Goal: Task Accomplishment & Management: Manage account settings

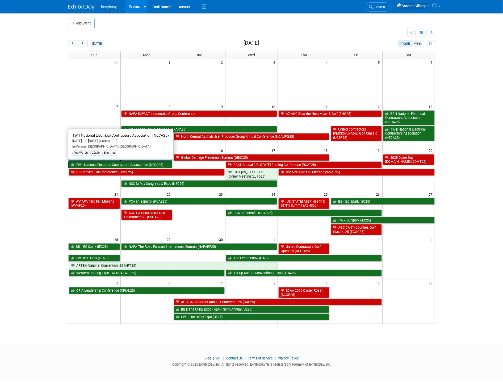
click at [142, 164] on link "TW || National Electrical Contractors Association (NECA25)" at bounding box center [120, 165] width 104 height 7
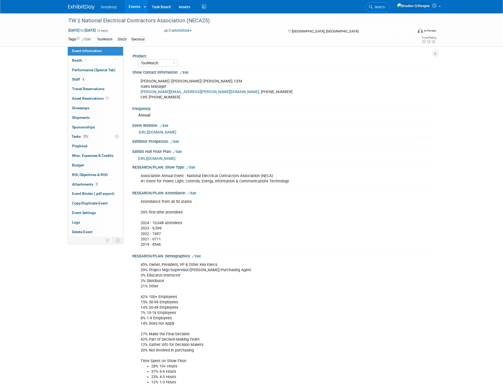
select select "ToolWatch"
click at [91, 80] on link "6 Staff 6" at bounding box center [95, 79] width 55 height 9
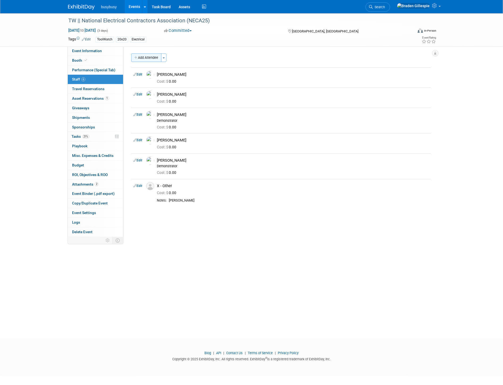
click at [150, 60] on button "Add Attendee" at bounding box center [146, 57] width 30 height 9
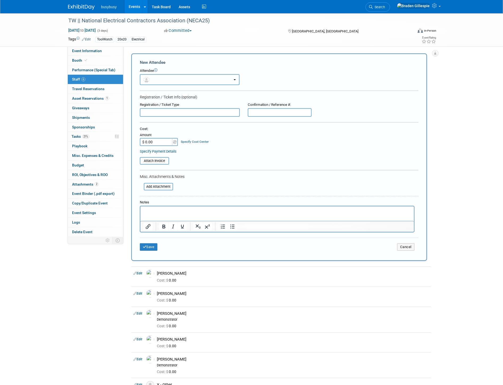
click at [162, 77] on button "button" at bounding box center [190, 79] width 100 height 11
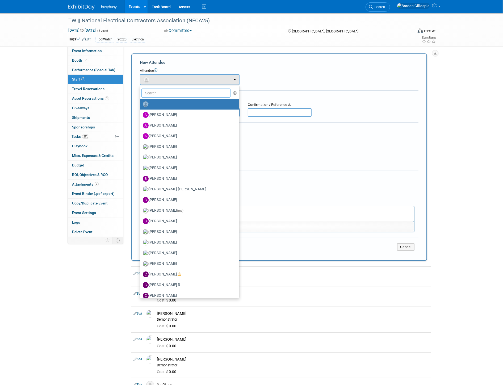
click at [165, 91] on input "text" at bounding box center [186, 93] width 89 height 9
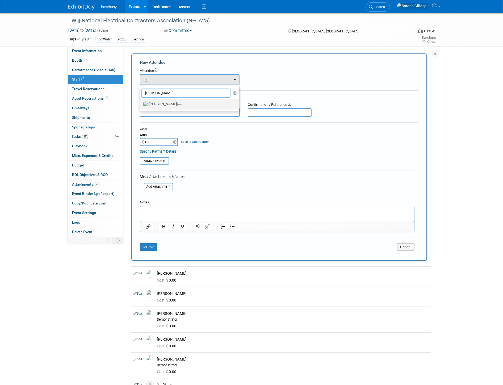
type input "braden"
click at [167, 102] on label "Braden Gillespie (me)" at bounding box center [188, 104] width 91 height 9
click at [141, 102] on input "Braden Gillespie (me)" at bounding box center [139, 103] width 3 height 3
select select "c2ee7ed9-182f-4295-8857-d99d6b7473a2"
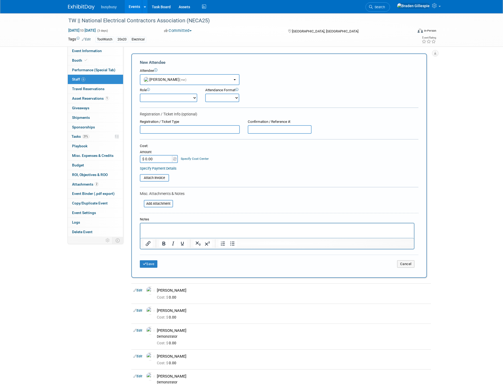
drag, startPoint x: 152, startPoint y: 98, endPoint x: 150, endPoint y: 100, distance: 3.2
click at [152, 98] on select "Demonstrator Host Partnerships Planner Presenter Promoter Sales Representative" at bounding box center [168, 98] width 57 height 9
select select "6"
click at [140, 94] on select "Demonstrator Host Partnerships Planner Presenter Promoter Sales Representative" at bounding box center [168, 98] width 57 height 9
click at [152, 260] on button "Save" at bounding box center [149, 263] width 18 height 7
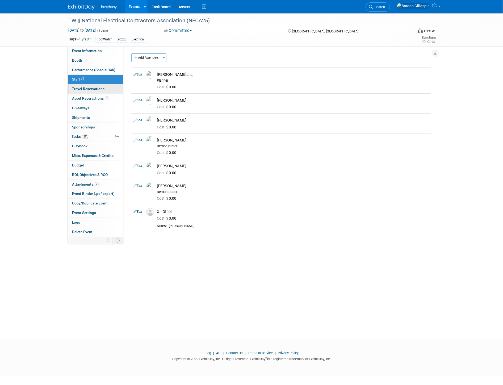
click at [107, 86] on link "0 Travel Reservations 0" at bounding box center [95, 88] width 55 height 9
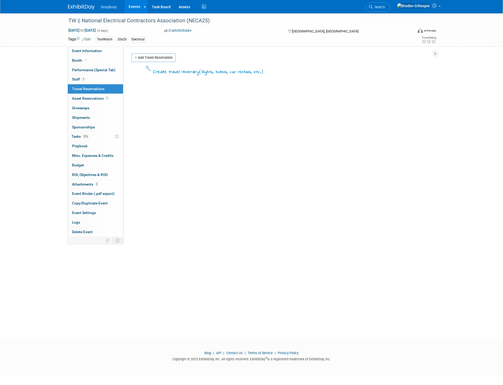
click at [168, 59] on link "Add Travel Reservation" at bounding box center [153, 57] width 44 height 9
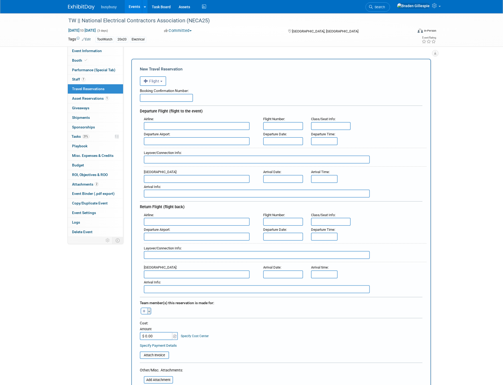
click at [148, 308] on button "Toggle Dropdown" at bounding box center [149, 311] width 4 height 7
click at [159, 346] on label "Braden Gillespie (me)" at bounding box center [177, 351] width 66 height 10
click at [168, 123] on input "text" at bounding box center [197, 126] width 106 height 8
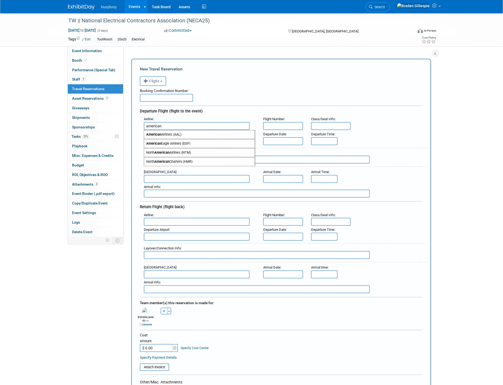
click at [168, 132] on span "American Airlines (AAL)" at bounding box center [199, 134] width 111 height 9
type input "American Airlines (AAL)"
click at [172, 139] on input "text" at bounding box center [197, 141] width 106 height 8
click at [171, 148] on span "SGU - St George Municipal Airport" at bounding box center [199, 150] width 111 height 9
type input "SGU - St George Municipal Airport"
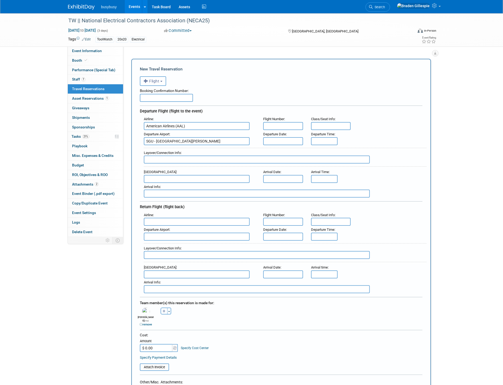
click at [169, 184] on div "Arrival Info :" at bounding box center [285, 187] width 283 height 6
click at [169, 175] on input "text" at bounding box center [197, 179] width 106 height 8
type input "c"
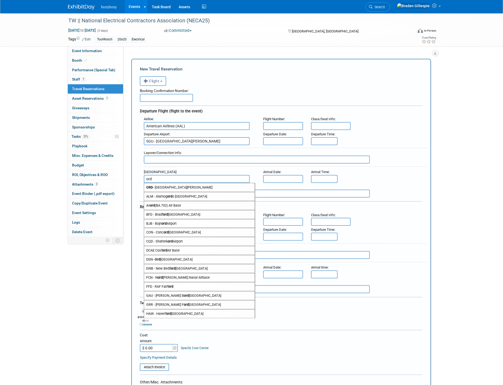
click at [169, 184] on span "ORD - Chicago O'Hare International Airport" at bounding box center [199, 187] width 111 height 9
type input "ORD - Chicago O&#39;Hare International Airport"
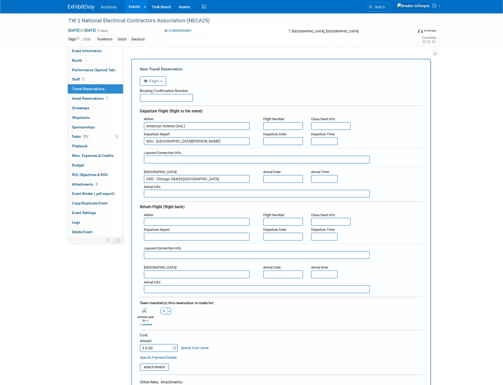
click at [168, 218] on input "text" at bounding box center [197, 222] width 106 height 8
type input "o"
type input "c"
click at [164, 228] on span "American Airlines (AAL)" at bounding box center [199, 230] width 111 height 9
type input "American Airlines (AAL)"
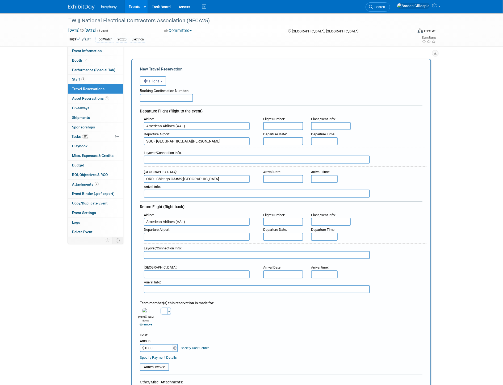
click at [165, 233] on input "text" at bounding box center [197, 237] width 106 height 8
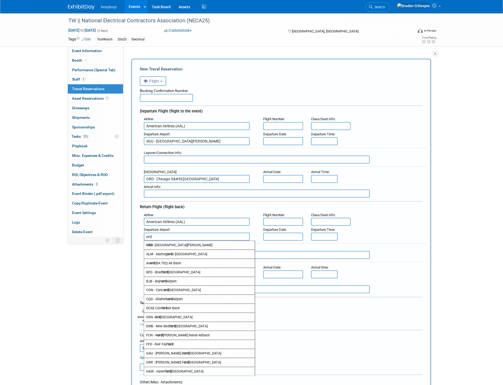
click at [166, 241] on span "ORD - Chicago O'Hare International Airport" at bounding box center [199, 245] width 111 height 9
type input "ORD - Chicago O&#39;Hare International Airport"
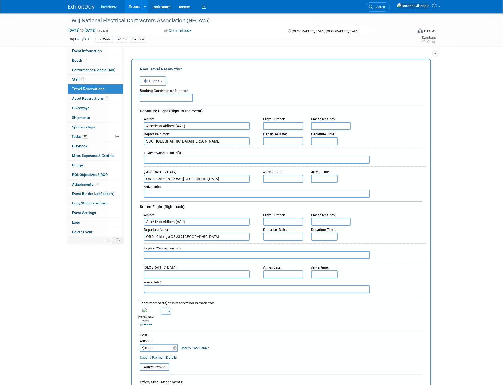
click at [166, 271] on input "text" at bounding box center [197, 275] width 106 height 8
click at [166, 279] on span "SGU - St George Municipal Airport" at bounding box center [199, 283] width 111 height 9
type input "SGU - St George Municipal Airport"
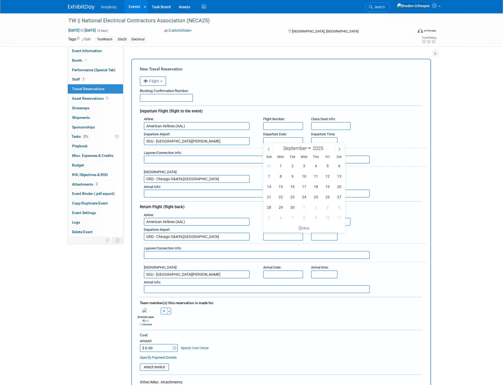
click at [272, 139] on input "text" at bounding box center [283, 141] width 40 height 8
click at [313, 179] on span "11" at bounding box center [316, 176] width 10 height 10
type input "Sep 11, 2025"
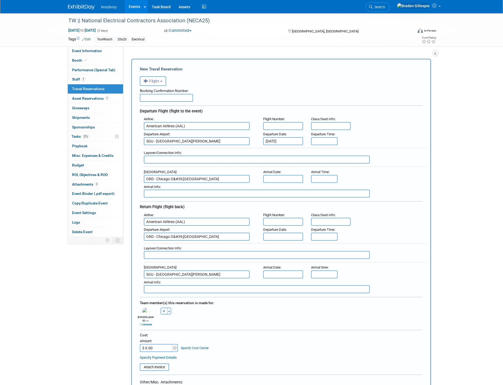
click at [285, 177] on input "text" at bounding box center [283, 179] width 40 height 8
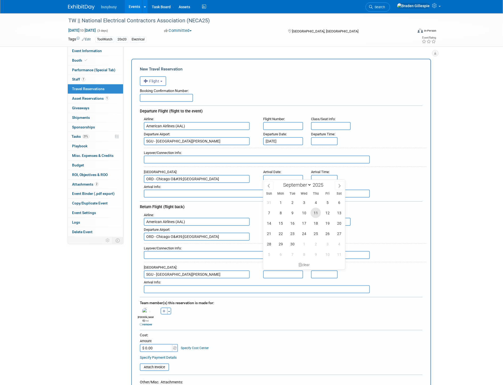
click at [313, 213] on span "11" at bounding box center [316, 213] width 10 height 10
type input "Sep 11, 2025"
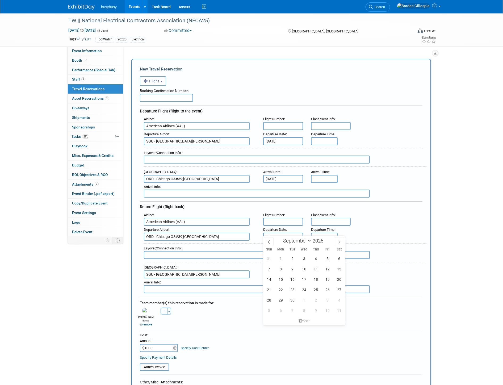
click at [289, 233] on input "text" at bounding box center [283, 237] width 40 height 8
click at [277, 279] on span "15" at bounding box center [281, 279] width 10 height 10
type input "[DATE]"
click at [281, 271] on input "text" at bounding box center [283, 275] width 40 height 8
click at [281, 317] on span "15" at bounding box center [281, 316] width 10 height 10
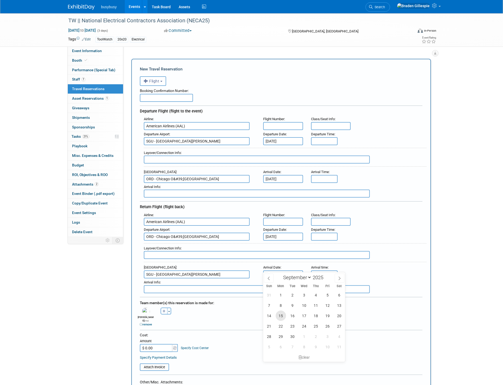
type input "[DATE]"
click at [155, 100] on input "text" at bounding box center [166, 98] width 53 height 8
paste input "ORHVVD"
type input "ORHVVD"
click at [159, 344] on input "$ 0.00" at bounding box center [156, 348] width 33 height 8
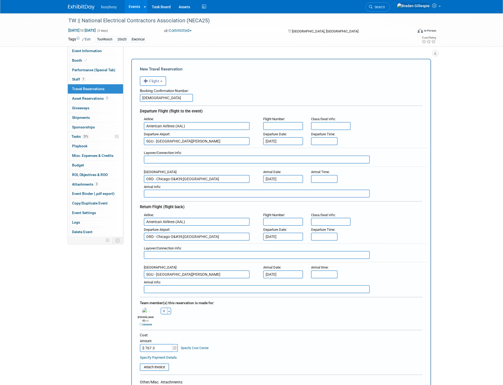
type input "$ 767.36"
click at [326, 233] on input "text" at bounding box center [324, 237] width 27 height 8
drag, startPoint x: 332, startPoint y: 230, endPoint x: 263, endPoint y: 224, distance: 69.2
click at [266, 227] on div "Departure Airport : ORD - Chicago O&#39;Hare International Airport Departure Da…" at bounding box center [283, 233] width 287 height 15
type input "7:00 PM"
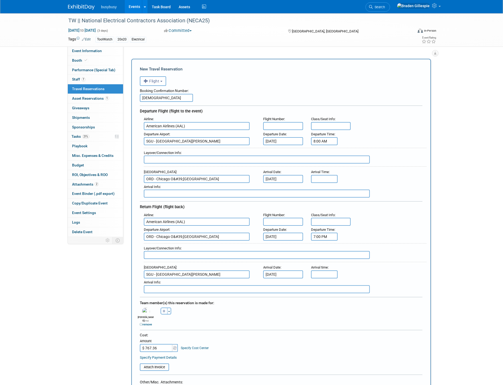
click at [333, 139] on input "8:00 AM" at bounding box center [324, 141] width 27 height 8
drag, startPoint x: 333, startPoint y: 139, endPoint x: 287, endPoint y: 143, distance: 46.3
click at [287, 143] on div "Airline : American Airlines (AAL) Flight Number : Class/Seat Info : Departure A…" at bounding box center [281, 156] width 283 height 82
type input "7:30 PM"
click at [331, 175] on input "8:00 AM" at bounding box center [324, 179] width 27 height 8
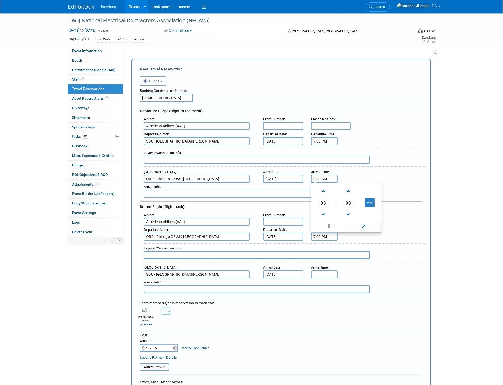
drag, startPoint x: 331, startPoint y: 174, endPoint x: 282, endPoint y: 178, distance: 48.9
click at [282, 178] on div "Arrival Airport : ORD - Chicago O&#39;Hare International Airport Arrival Date :…" at bounding box center [283, 175] width 287 height 15
type input "2:08 PM"
click at [313, 158] on input "text" at bounding box center [257, 160] width 226 height 8
type input "PHX - 42m"
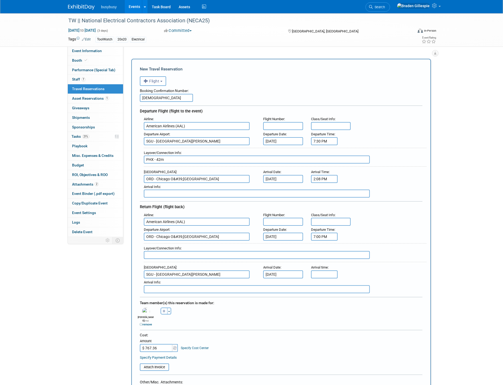
click at [299, 122] on input "text" at bounding box center [283, 126] width 40 height 8
click at [323, 126] on input "text" at bounding box center [331, 126] width 40 height 8
click at [338, 125] on input "7B," at bounding box center [331, 126] width 40 height 8
type input "7B, 30C"
click at [297, 126] on input "text" at bounding box center [283, 126] width 40 height 8
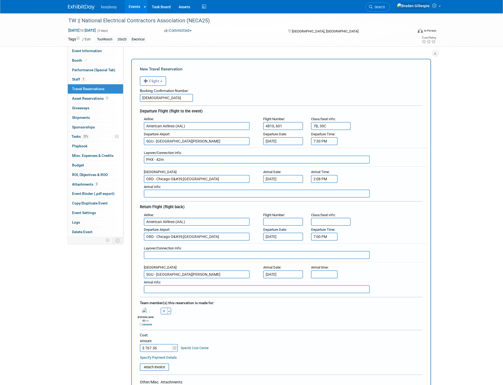
type input "4810, 601"
click at [300, 218] on input "text" at bounding box center [283, 222] width 40 height 8
click at [292, 271] on input "[DATE]" at bounding box center [283, 275] width 40 height 8
click at [295, 317] on span "16" at bounding box center [293, 316] width 10 height 10
type input "Sep 16, 2025"
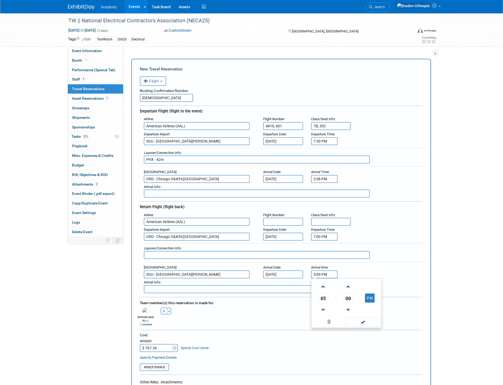
drag, startPoint x: 327, startPoint y: 270, endPoint x: 301, endPoint y: 272, distance: 26.2
click at [301, 272] on div "Airline : American Airlines (AAL) Flight Number : Class/Seat Info : Departure A…" at bounding box center [281, 252] width 283 height 82
type input "12:10 AM"
click at [200, 252] on input "text" at bounding box center [257, 255] width 226 height 8
type input "PHX - 53m"
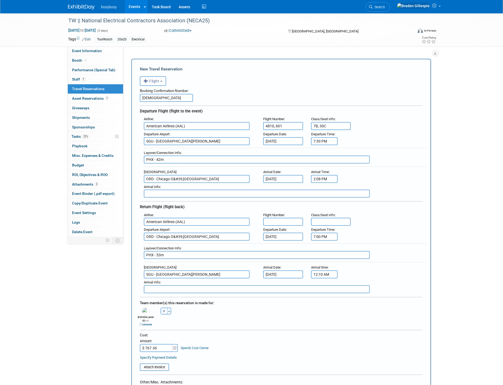
click at [281, 218] on input "text" at bounding box center [283, 222] width 40 height 8
type input "2554, 4815"
click at [336, 218] on input "text" at bounding box center [331, 222] width 40 height 8
click at [324, 218] on input "text" at bounding box center [331, 222] width 40 height 8
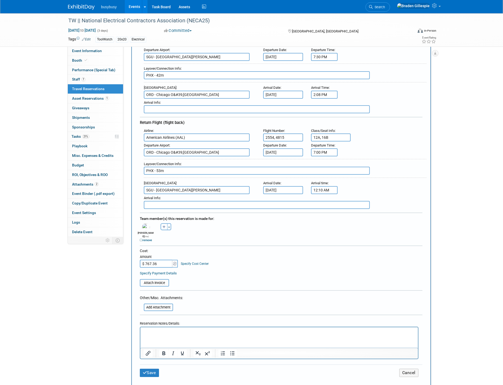
scroll to position [89, 0]
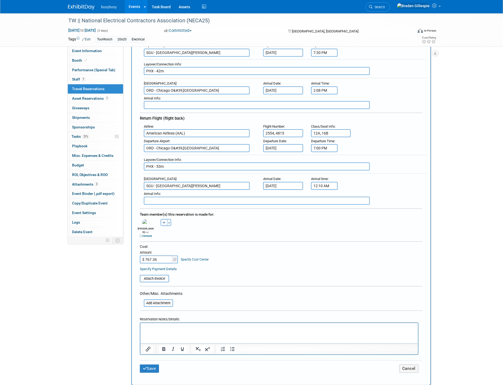
type input "12A, 16B"
click at [164, 276] on input "file" at bounding box center [136, 279] width 63 height 6
click at [148, 368] on button "Save" at bounding box center [149, 372] width 19 height 8
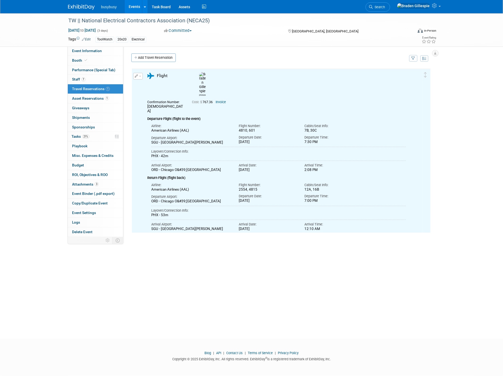
scroll to position [0, 0]
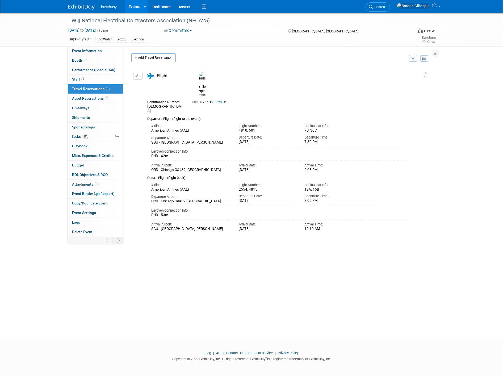
click at [76, 5] on img at bounding box center [81, 7] width 27 height 5
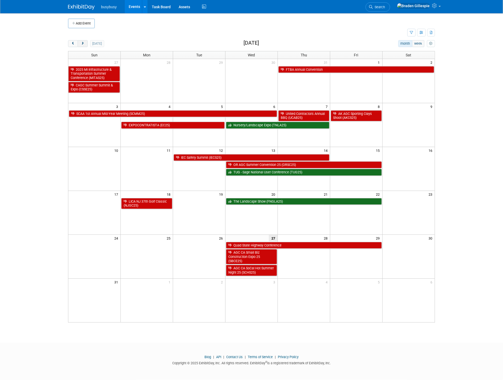
click at [85, 43] on button "next" at bounding box center [83, 43] width 10 height 7
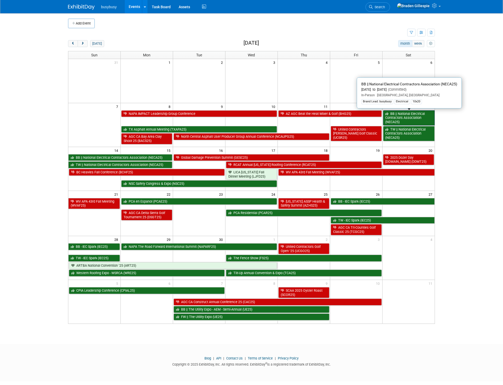
click at [424, 118] on link "BB || National Electrical Contractors Association (NECA25)" at bounding box center [409, 117] width 52 height 15
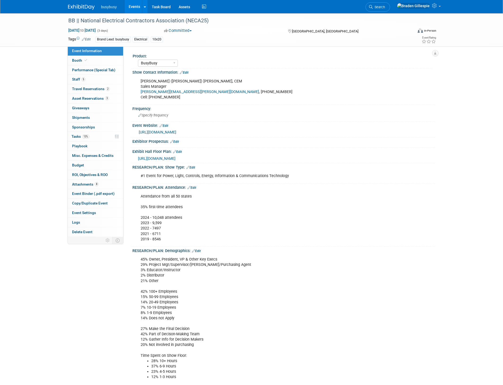
select select "BusyBusy"
click at [73, 80] on span "Staff 5" at bounding box center [78, 79] width 13 height 4
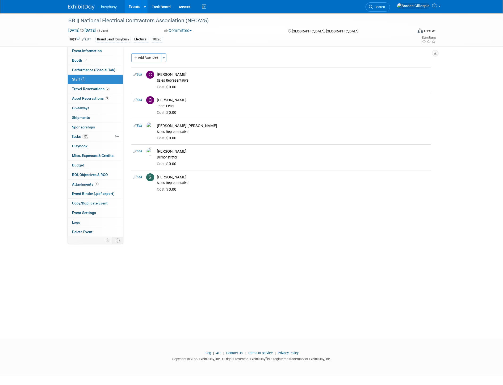
click at [86, 7] on img at bounding box center [81, 7] width 27 height 5
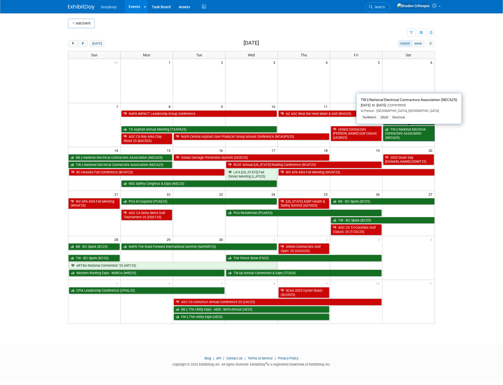
click at [412, 134] on link "TW || National Electrical Contractors Association (NECA25)" at bounding box center [409, 133] width 52 height 15
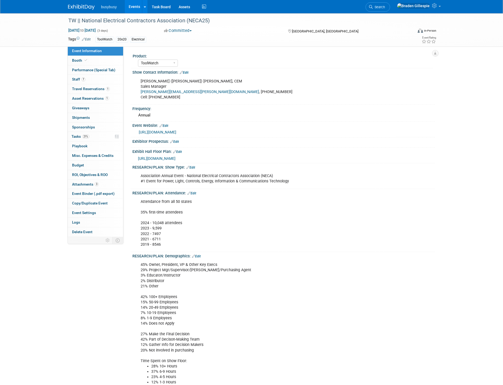
select select "ToolWatch"
click at [95, 79] on link "7 Staff 7" at bounding box center [95, 79] width 55 height 9
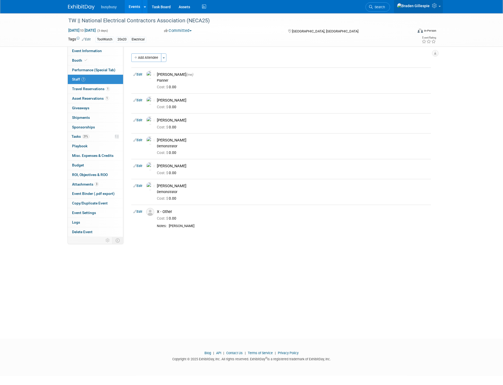
click at [436, 6] on icon at bounding box center [435, 5] width 6 height 5
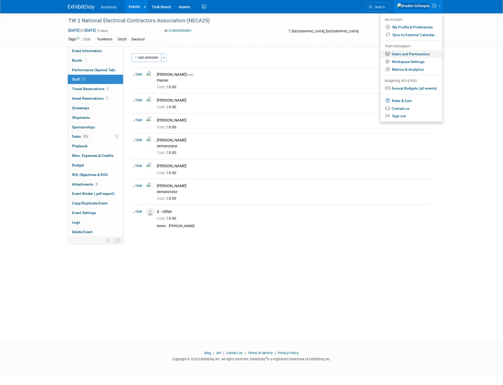
click at [428, 54] on link "Users and Permissions" at bounding box center [411, 54] width 63 height 8
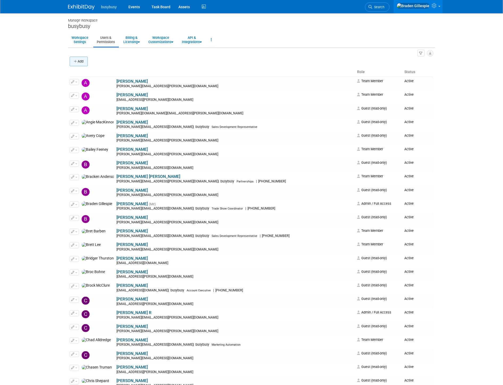
click at [83, 62] on button "Add" at bounding box center [79, 62] width 18 height 10
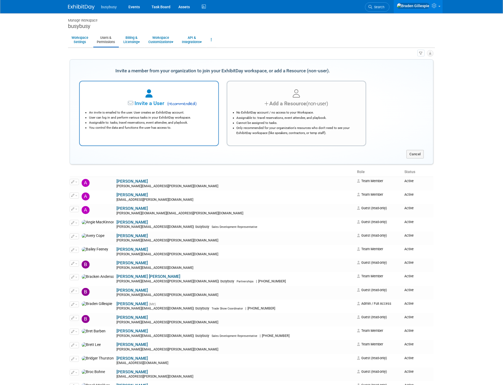
click at [138, 103] on span "Invite a User" at bounding box center [132, 103] width 63 height 6
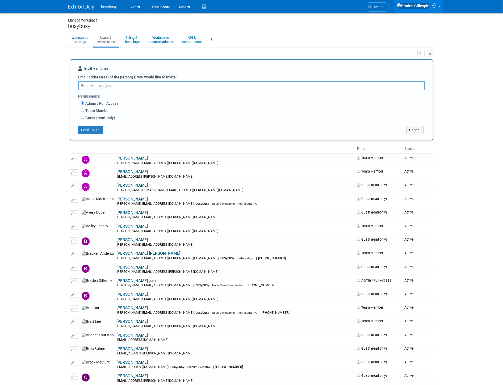
click at [285, 85] on textarea "Email address(es) of the person(s) you would like to invite:" at bounding box center [251, 85] width 347 height 9
paste textarea "chris.logan.white@alignops.com"
type textarea "chris.logan.white@alignops.com"
click at [104, 118] on label "Guest (read-only)" at bounding box center [99, 117] width 31 height 5
click at [84, 118] on input "Guest (read-only)" at bounding box center [82, 116] width 3 height 3
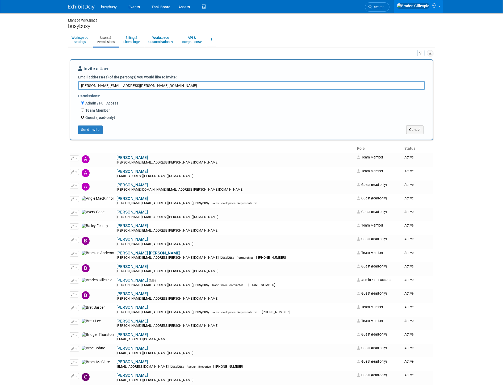
radio input "true"
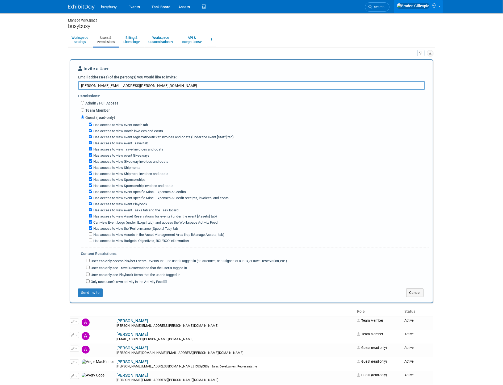
click at [107, 130] on label "Has access to view Booth invoices and costs" at bounding box center [127, 131] width 71 height 5
click at [92, 130] on input "Has access to view Booth invoices and costs" at bounding box center [90, 130] width 3 height 3
checkbox input "false"
click at [137, 161] on label "Has access to view Giveaway invoices and costs" at bounding box center [130, 161] width 76 height 5
click at [92, 161] on input "Has access to view Giveaway invoices and costs" at bounding box center [90, 160] width 3 height 3
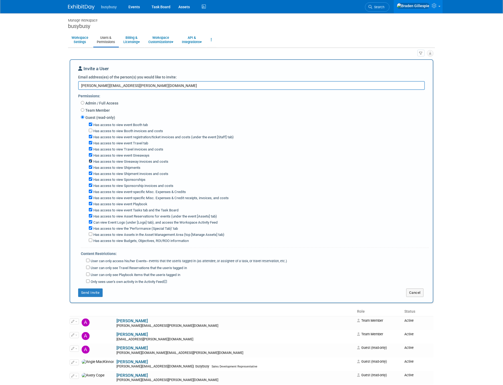
checkbox input "false"
click at [143, 173] on label "Has access to view Shipment invoices and costs" at bounding box center [130, 174] width 76 height 5
click at [92, 173] on input "Has access to view Shipment invoices and costs" at bounding box center [90, 173] width 3 height 3
checkbox input "false"
click at [147, 186] on label "Has access to view Sponsorship invoices and costs" at bounding box center [132, 186] width 81 height 5
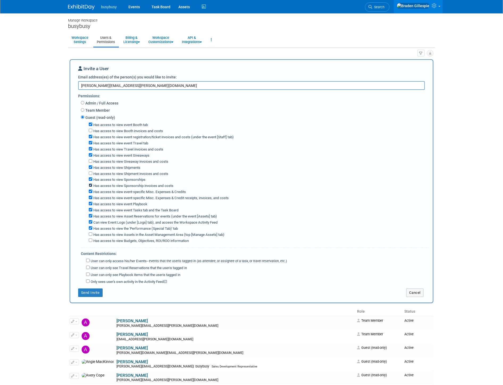
click at [92, 186] on input "Has access to view Sponsorship invoices and costs" at bounding box center [90, 185] width 3 height 3
checkbox input "false"
click at [140, 198] on label "Has access to view event-specific Misc. Expenses & Credit receipts, invoices, a…" at bounding box center [160, 198] width 136 height 5
click at [92, 198] on input "Has access to view event-specific Misc. Expenses & Credit receipts, invoices, a…" at bounding box center [90, 197] width 3 height 3
checkbox input "false"
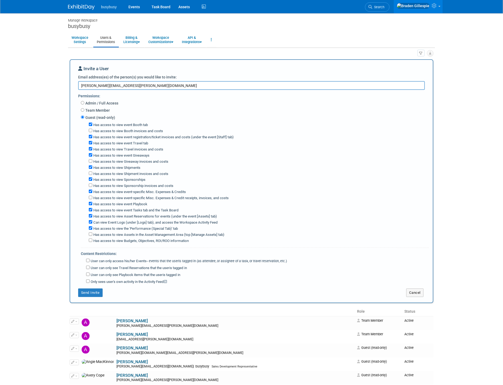
click at [126, 209] on label "Has access to view event Tasks tab and the Task Board" at bounding box center [135, 210] width 86 height 5
click at [92, 209] on input "Has access to view event Tasks tab and the Task Board" at bounding box center [90, 209] width 3 height 3
checkbox input "false"
click at [122, 229] on label "Has access to view the 'Performance (Special Tab)' tab" at bounding box center [135, 228] width 86 height 5
click at [92, 229] on input "Has access to view the 'Performance (Special Tab)' tab" at bounding box center [90, 227] width 3 height 3
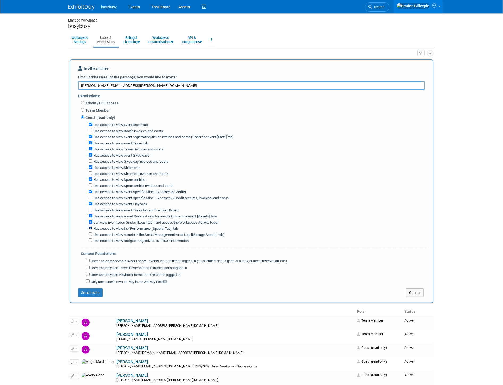
checkbox input "false"
click at [98, 259] on label "User can only access his/her Events -- events that the user either created, or …" at bounding box center [188, 261] width 197 height 5
click at [90, 259] on input "User can only access his/her Events -- events that the user either created, or …" at bounding box center [87, 260] width 3 height 3
checkbox input "true"
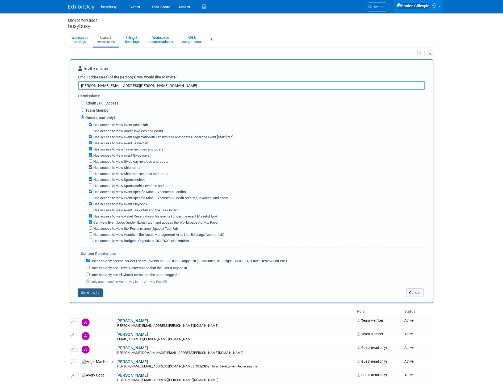
click at [97, 289] on button "Send Invite" at bounding box center [90, 293] width 24 height 9
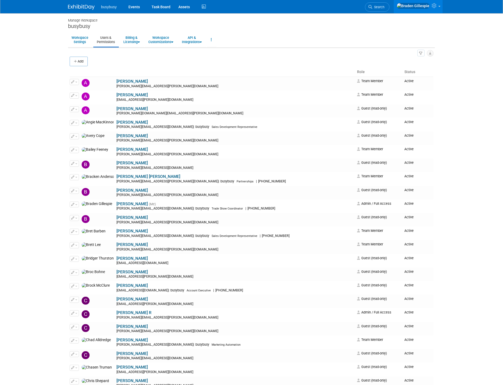
click at [89, 7] on img at bounding box center [81, 7] width 27 height 5
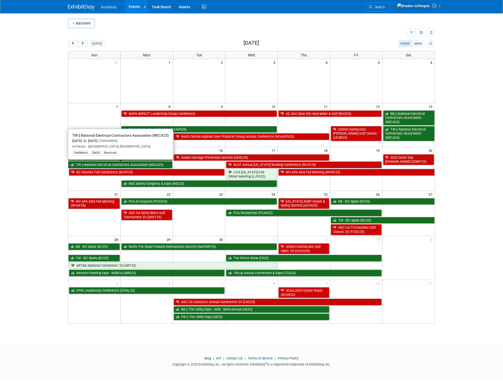
click at [140, 163] on link "TW || National Electrical Contractors Association (NECA25)" at bounding box center [120, 165] width 104 height 7
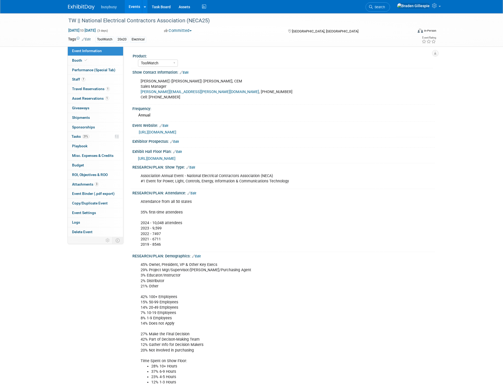
select select "ToolWatch"
click at [111, 80] on link "7 Staff 7" at bounding box center [95, 79] width 55 height 9
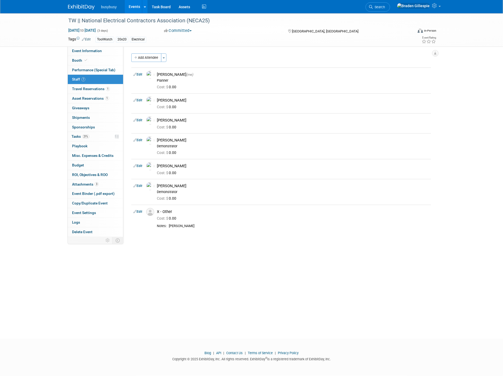
click at [140, 212] on link "Edit" at bounding box center [138, 212] width 9 height 4
select select "bc275e41-ca6d-48bf-a877-b40a1da97696"
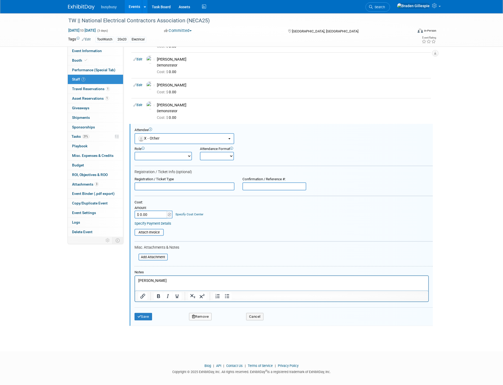
click at [162, 282] on p "[PERSON_NAME]" at bounding box center [281, 280] width 287 height 5
click at [152, 313] on button "Save" at bounding box center [144, 316] width 18 height 7
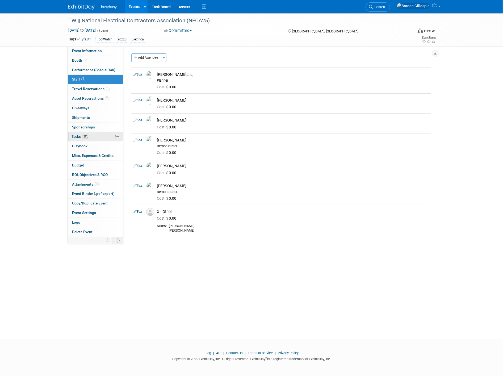
click at [92, 138] on link "21% Tasks 21%" at bounding box center [95, 136] width 55 height 9
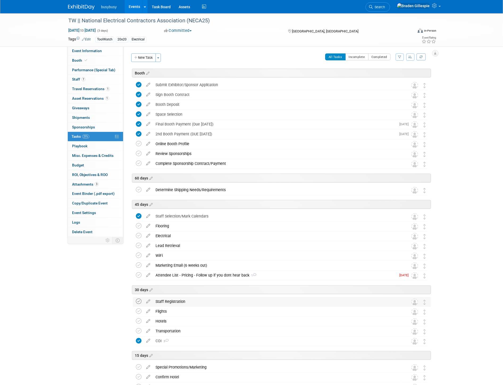
click at [140, 304] on icon at bounding box center [139, 302] width 6 height 6
click at [82, 7] on img at bounding box center [81, 7] width 27 height 5
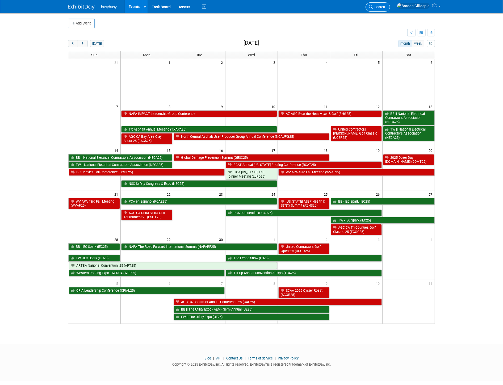
click at [390, 9] on link "Search" at bounding box center [378, 6] width 24 height 9
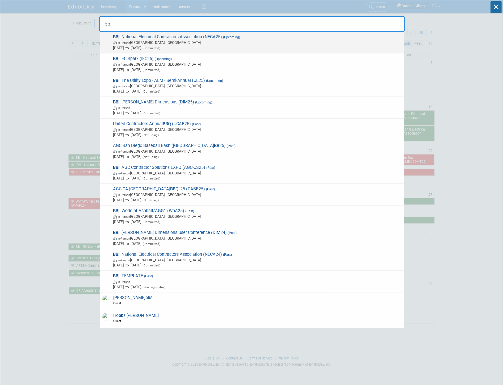
type input "bb"
click at [264, 44] on span "In-Person [GEOGRAPHIC_DATA], [GEOGRAPHIC_DATA]" at bounding box center [257, 42] width 289 height 5
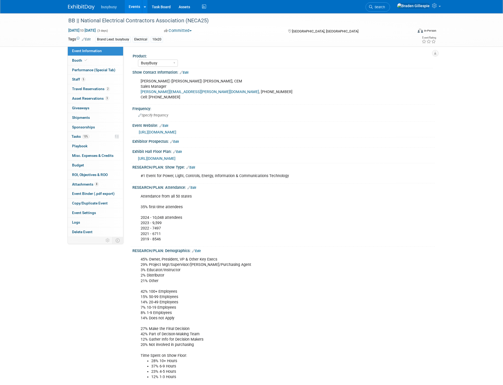
select select "BusyBusy"
click at [113, 80] on link "5 Staff 5" at bounding box center [95, 79] width 55 height 9
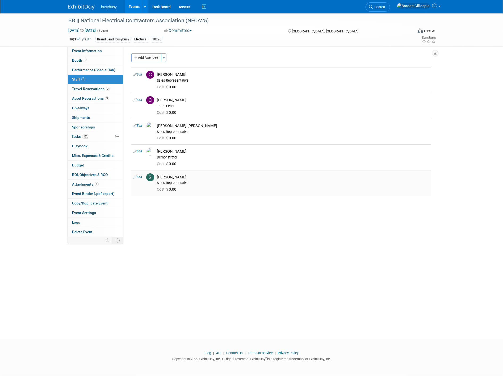
click at [139, 177] on link "Edit" at bounding box center [138, 177] width 9 height 4
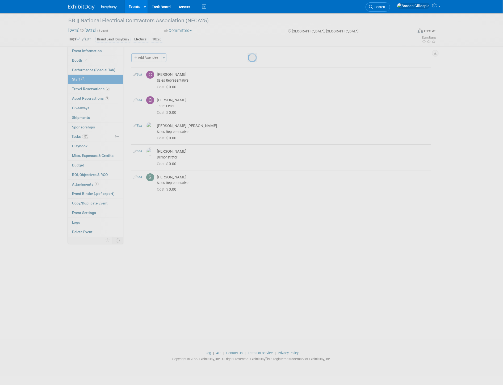
select select "5772b13b-fcd4-49c9-9eb2-f194e4f04a6b"
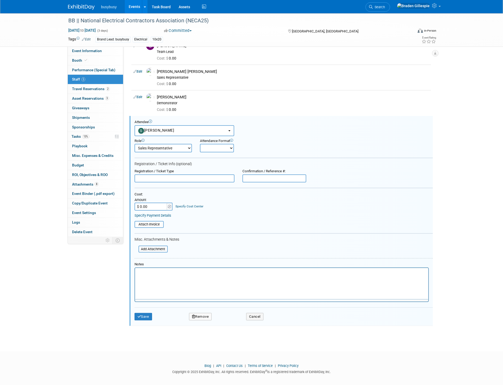
scroll to position [46, 0]
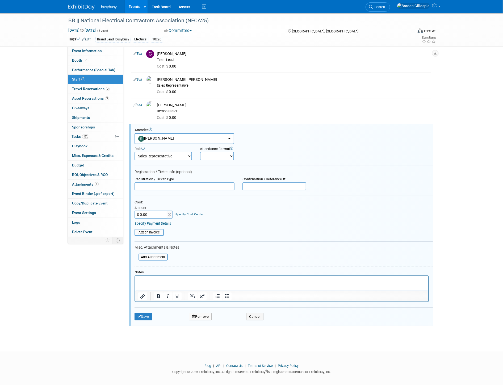
click at [160, 212] on input "$ 0.00" at bounding box center [151, 215] width 33 height 8
type input "$ 150.00"
click at [144, 313] on button "Save" at bounding box center [144, 316] width 18 height 7
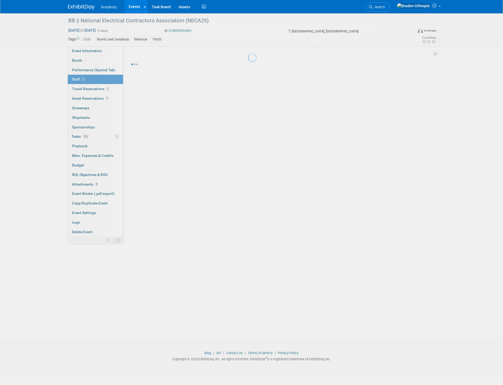
scroll to position [0, 0]
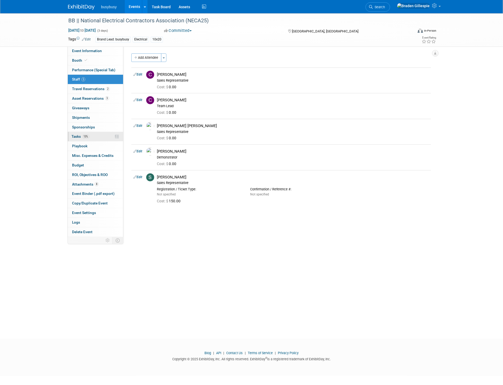
click at [100, 138] on link "13% Tasks 13%" at bounding box center [95, 136] width 55 height 9
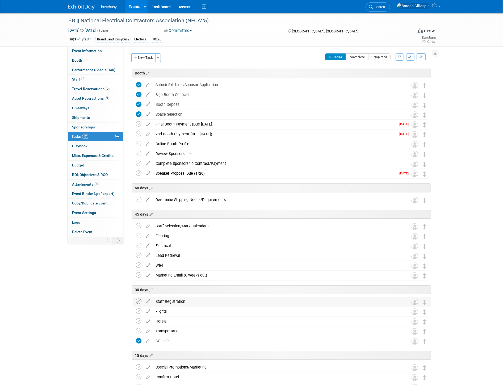
click at [136, 302] on icon at bounding box center [139, 302] width 6 height 6
click at [107, 63] on link "Booth" at bounding box center [95, 60] width 55 height 9
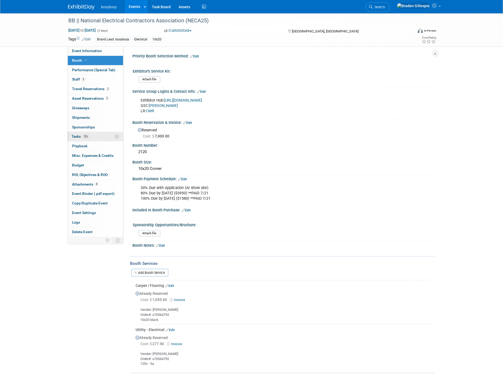
click at [94, 138] on link "15% Tasks 15%" at bounding box center [95, 136] width 55 height 9
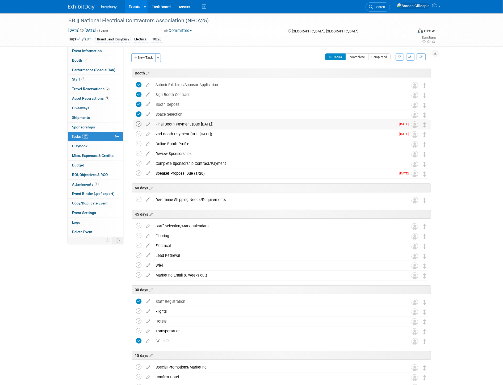
click at [140, 125] on icon at bounding box center [139, 124] width 6 height 6
click at [140, 133] on icon at bounding box center [139, 134] width 6 height 6
click at [137, 143] on icon at bounding box center [139, 144] width 6 height 6
click at [139, 153] on icon at bounding box center [139, 154] width 6 height 6
click at [138, 159] on td at bounding box center [140, 164] width 8 height 10
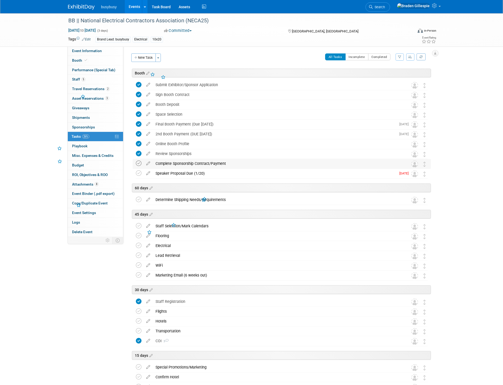
click at [137, 161] on icon at bounding box center [139, 164] width 6 height 6
click at [136, 173] on icon at bounding box center [139, 174] width 6 height 6
click at [136, 228] on icon at bounding box center [139, 226] width 6 height 6
click at [138, 238] on icon at bounding box center [139, 236] width 6 height 6
click at [138, 247] on icon at bounding box center [139, 246] width 6 height 6
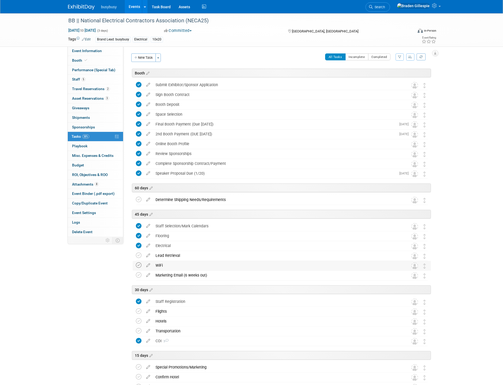
click at [138, 266] on icon at bounding box center [139, 266] width 6 height 6
